Goal: Check status: Check status

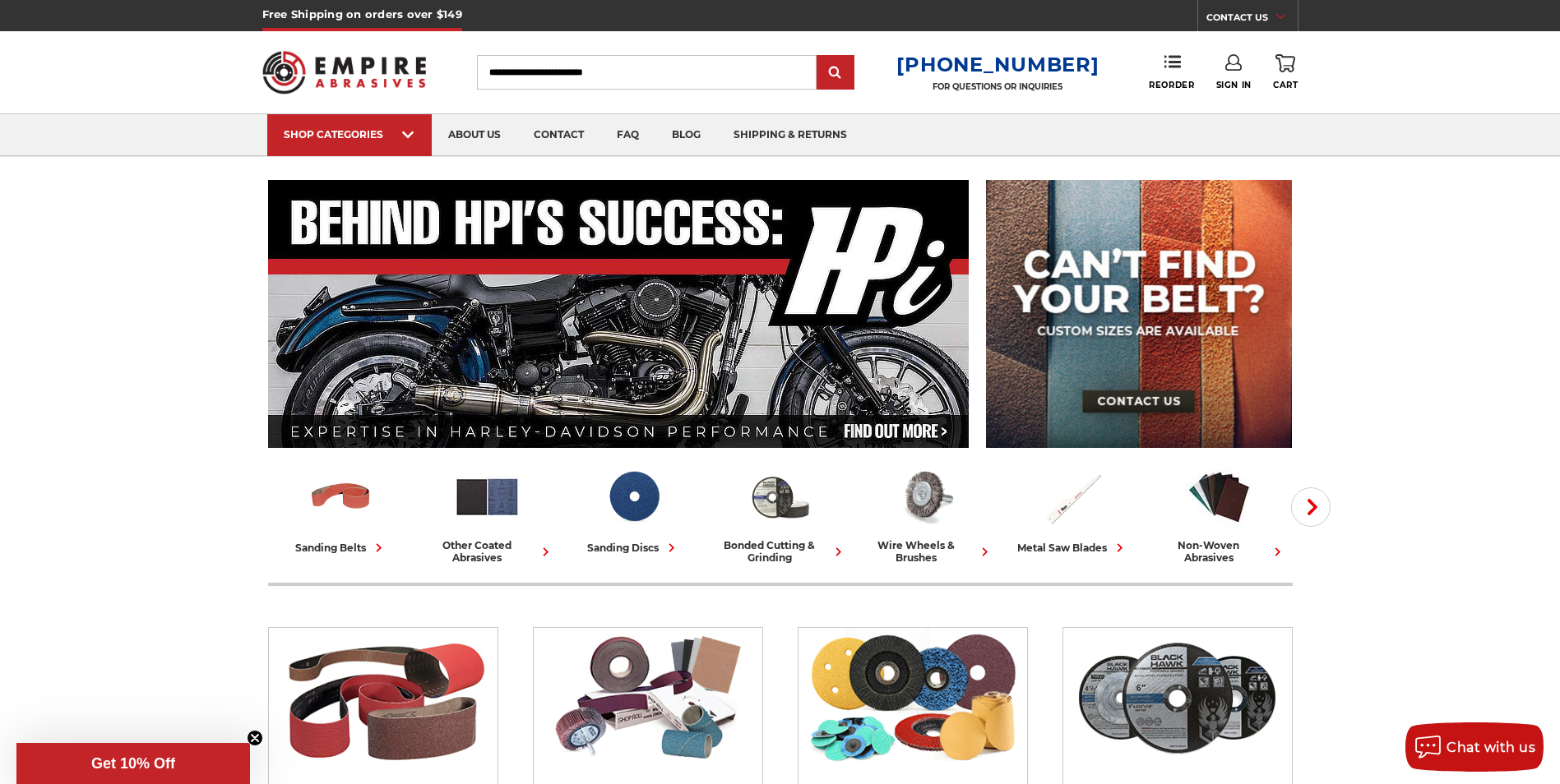
type input "**********"
click at [1231, 61] on icon at bounding box center [1233, 62] width 16 height 16
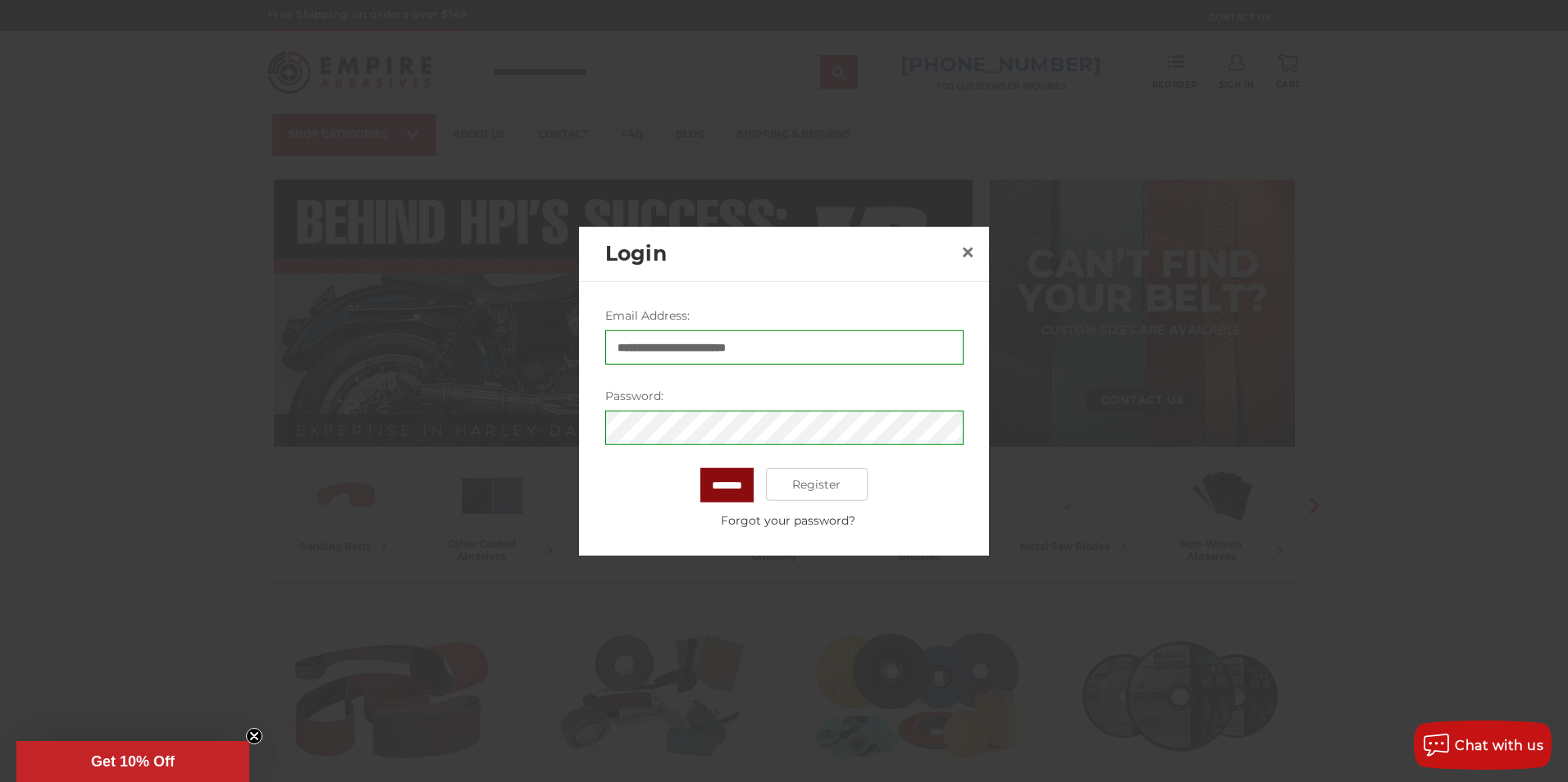
click at [724, 486] on input "*******" at bounding box center [727, 485] width 53 height 34
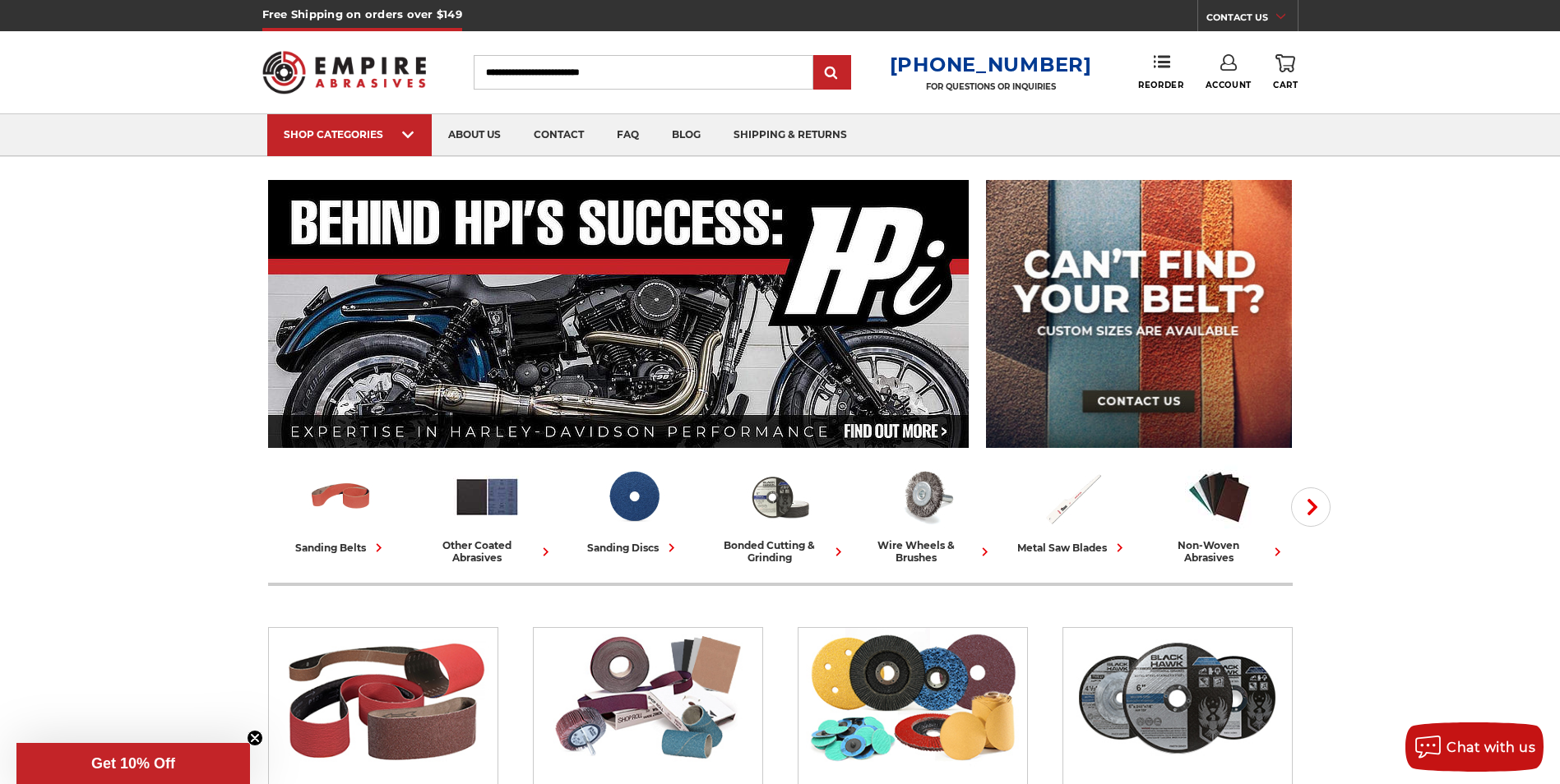
click at [1229, 62] on icon at bounding box center [1228, 62] width 16 height 16
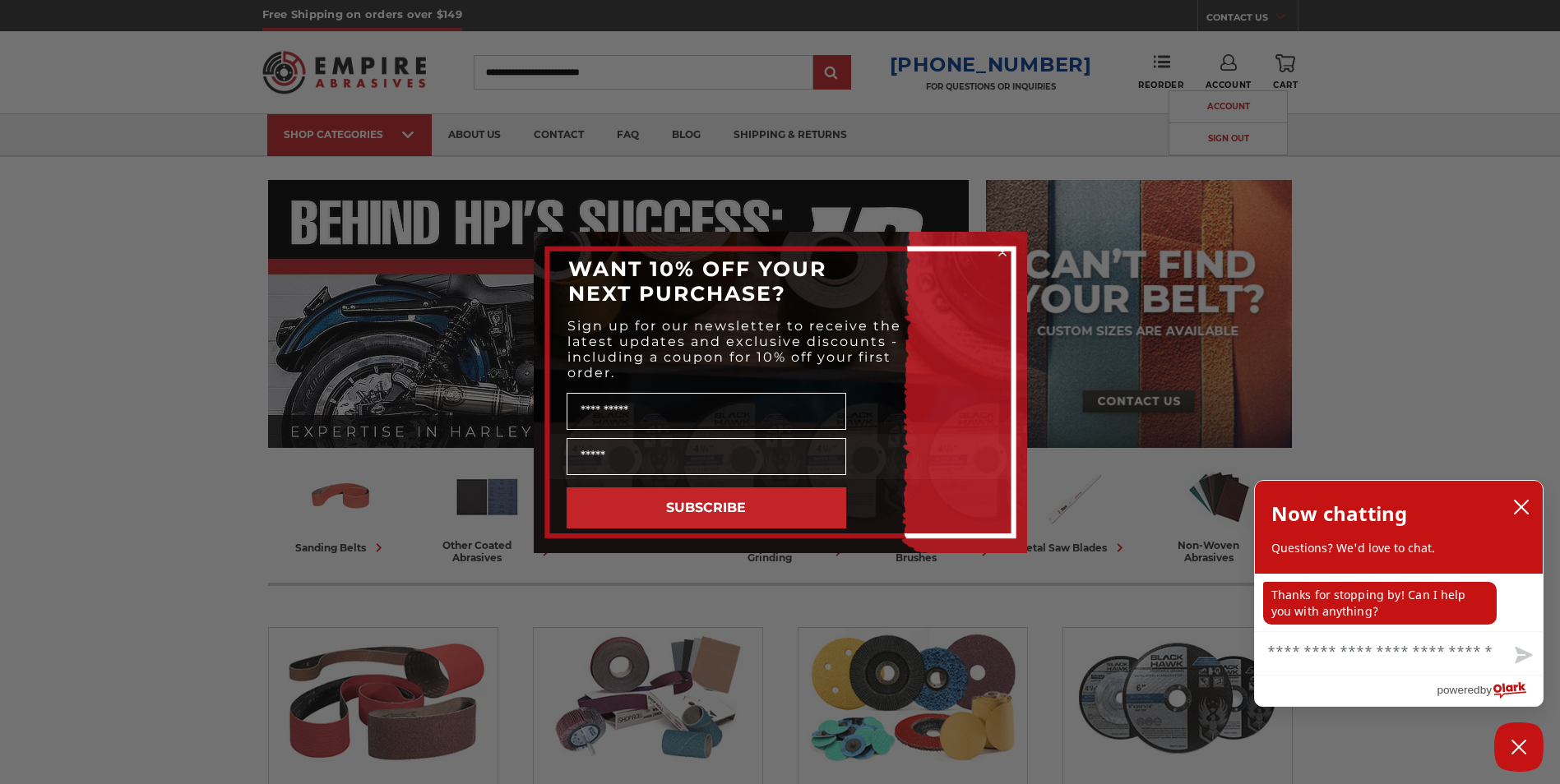
click at [1004, 253] on circle "Close dialog" at bounding box center [1002, 252] width 15 height 15
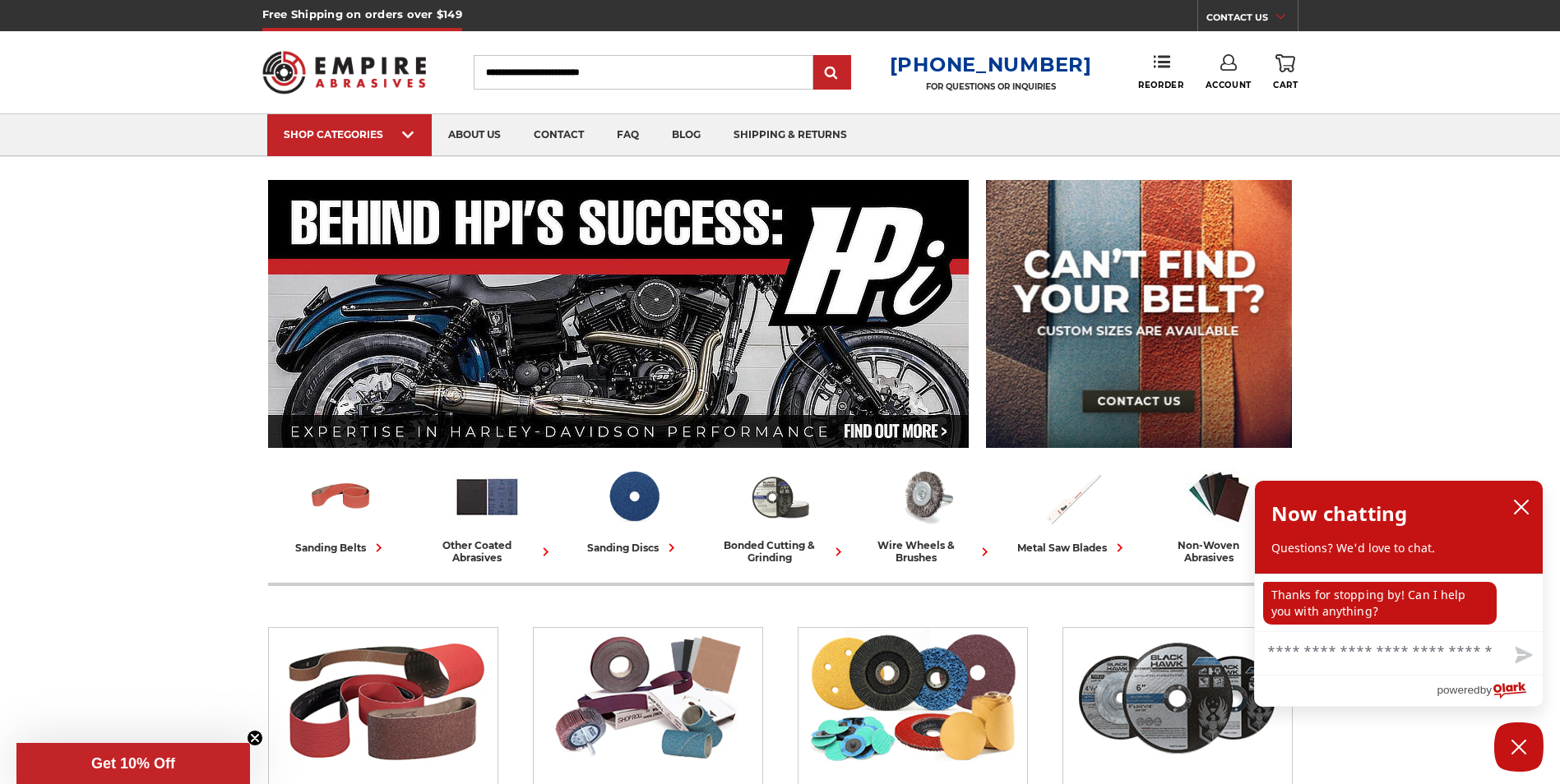
click at [1224, 61] on icon at bounding box center [1228, 62] width 16 height 16
click at [1228, 112] on link "Account" at bounding box center [1227, 107] width 117 height 31
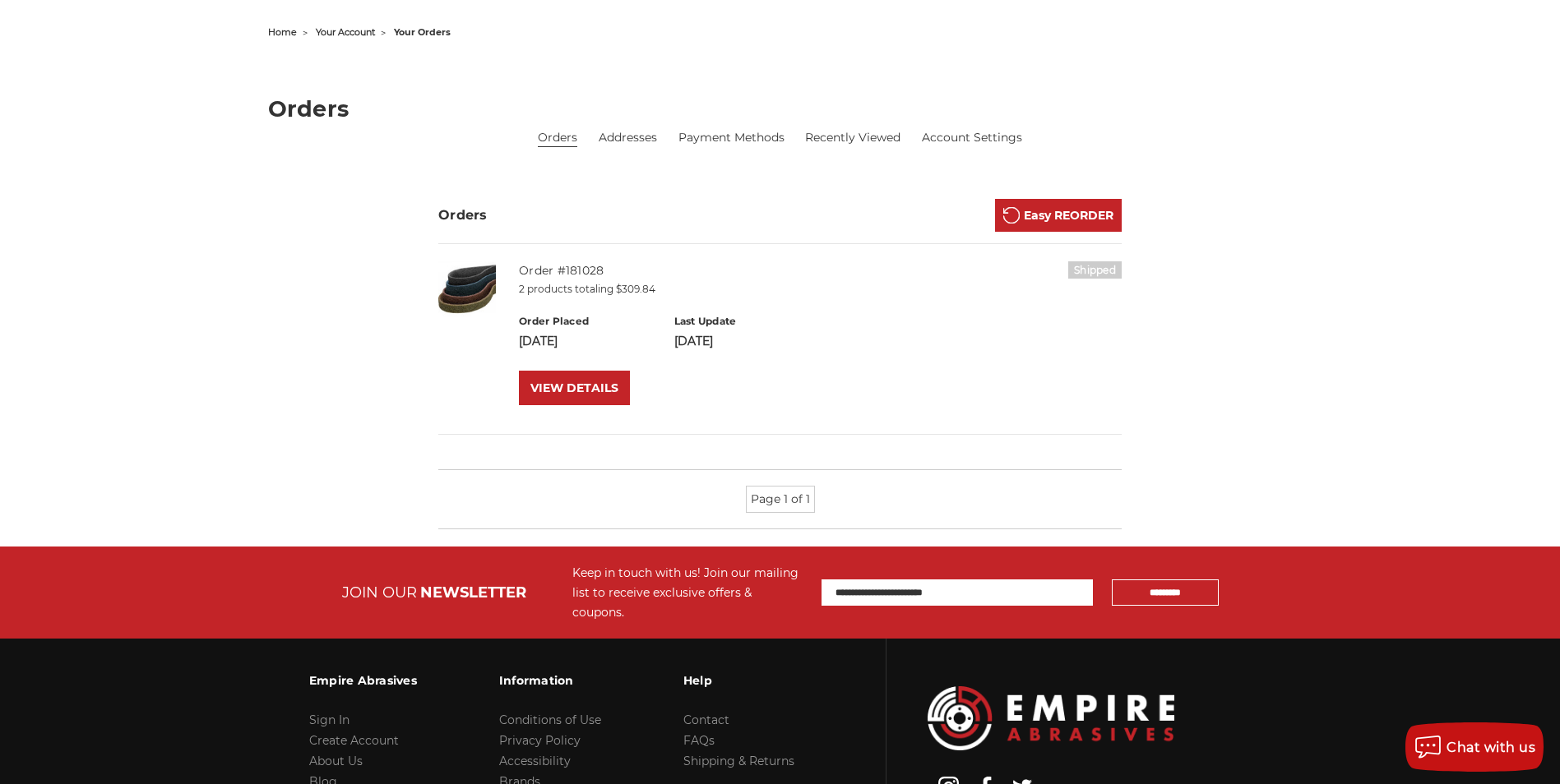
scroll to position [164, 0]
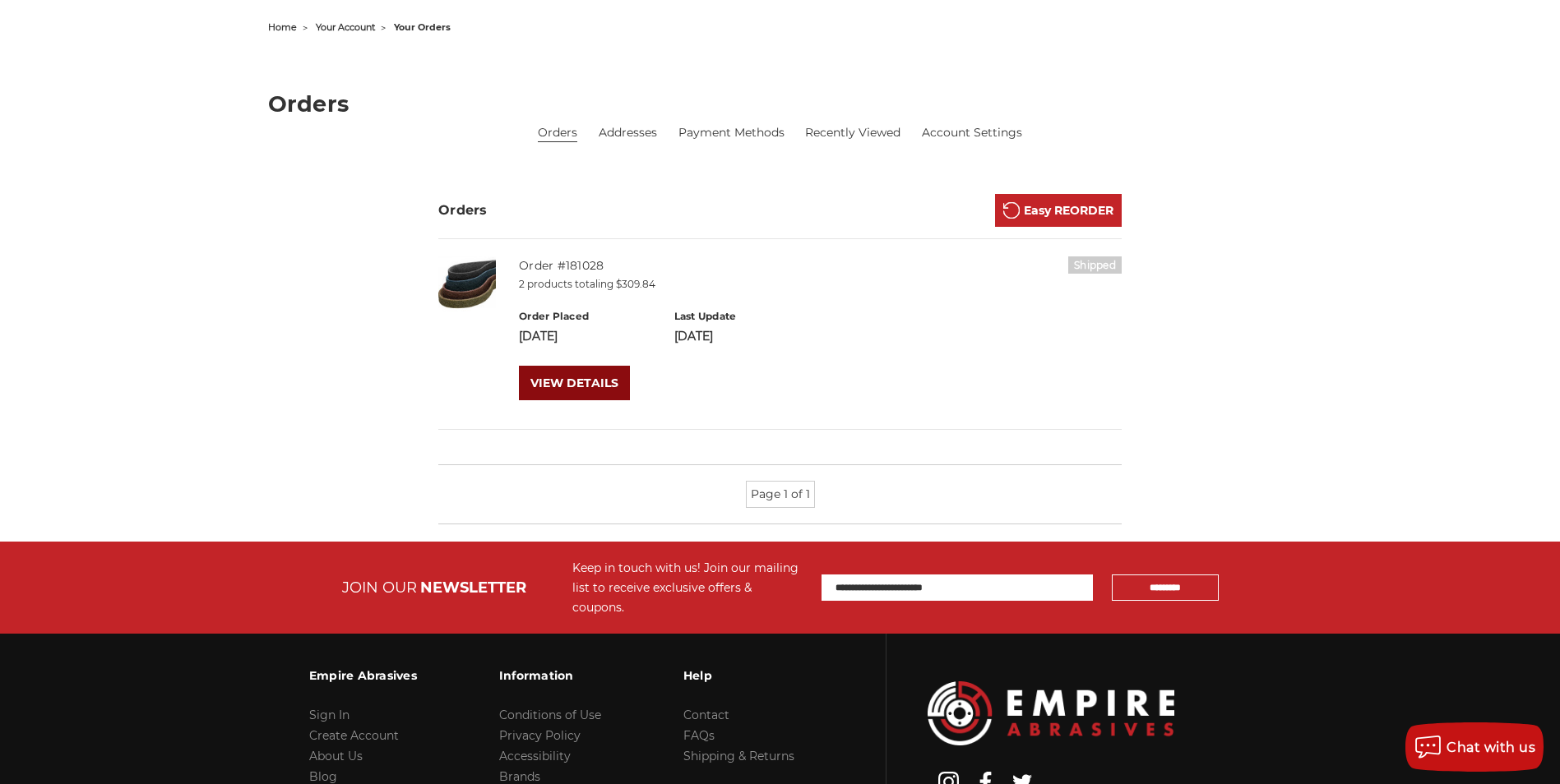
click at [571, 375] on link "VIEW DETAILS" at bounding box center [574, 382] width 111 height 34
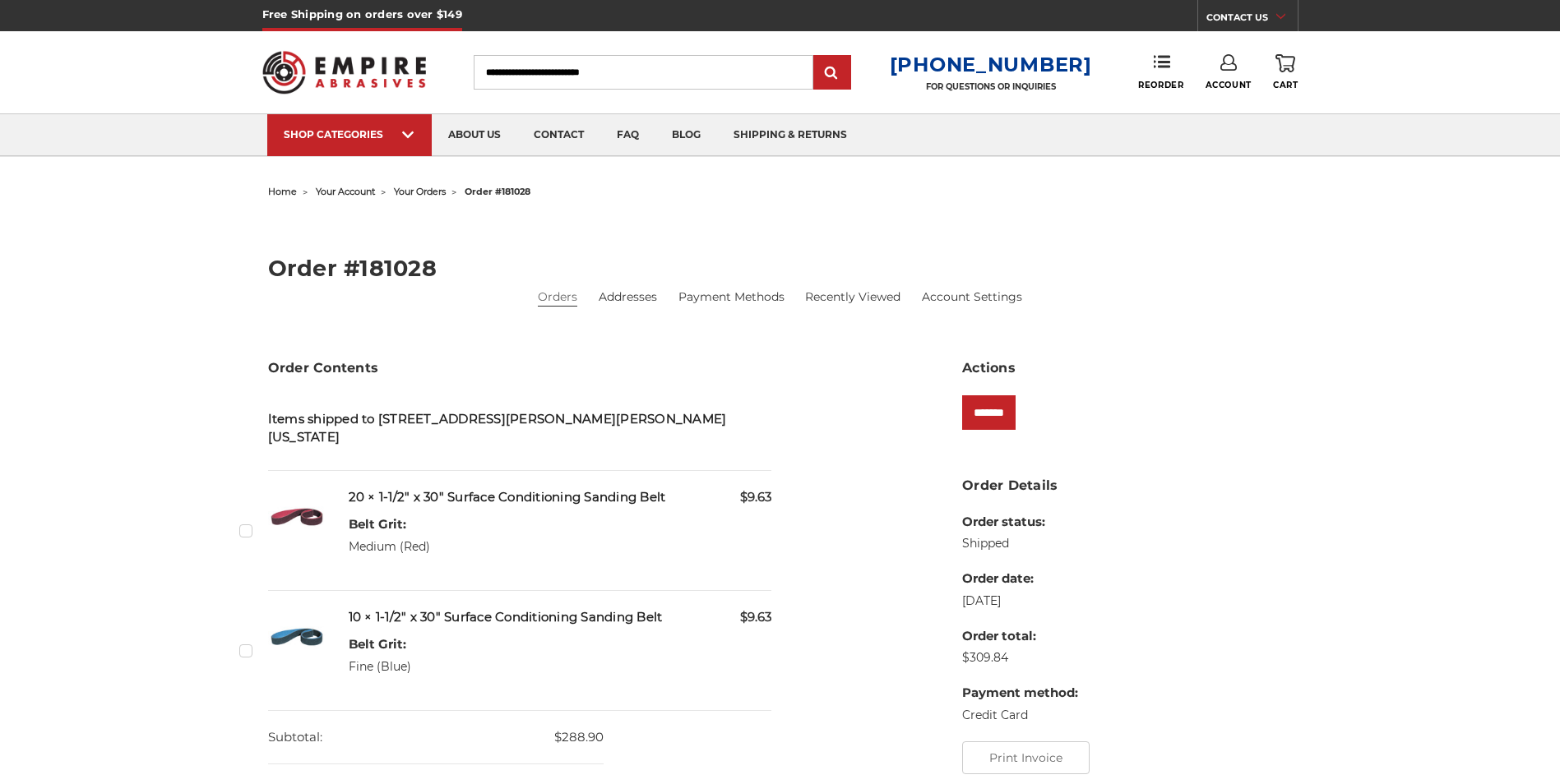
scroll to position [82, 0]
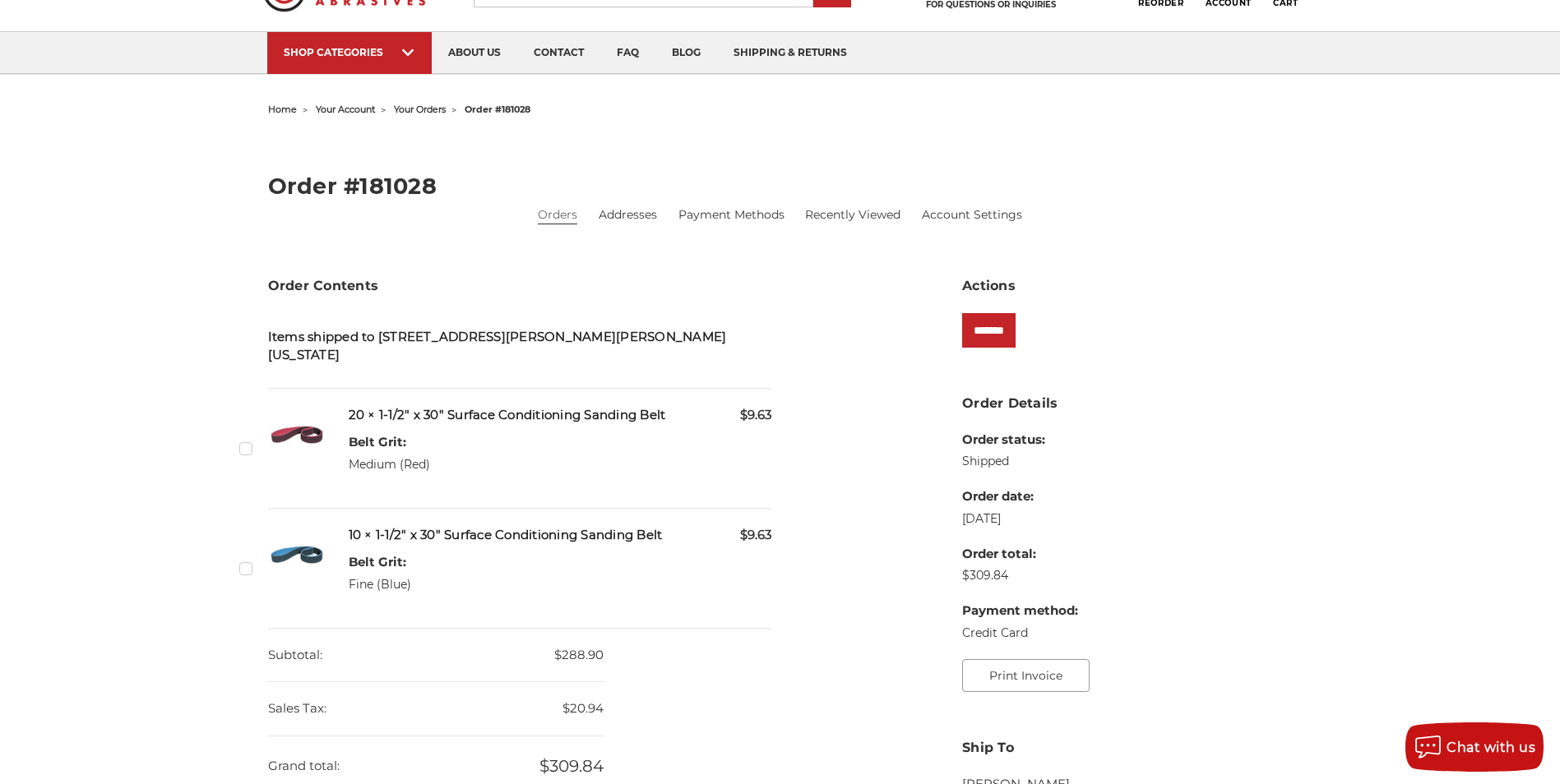
click at [1036, 679] on button "Print Invoice" at bounding box center [1026, 675] width 128 height 32
